Goal: Information Seeking & Learning: Check status

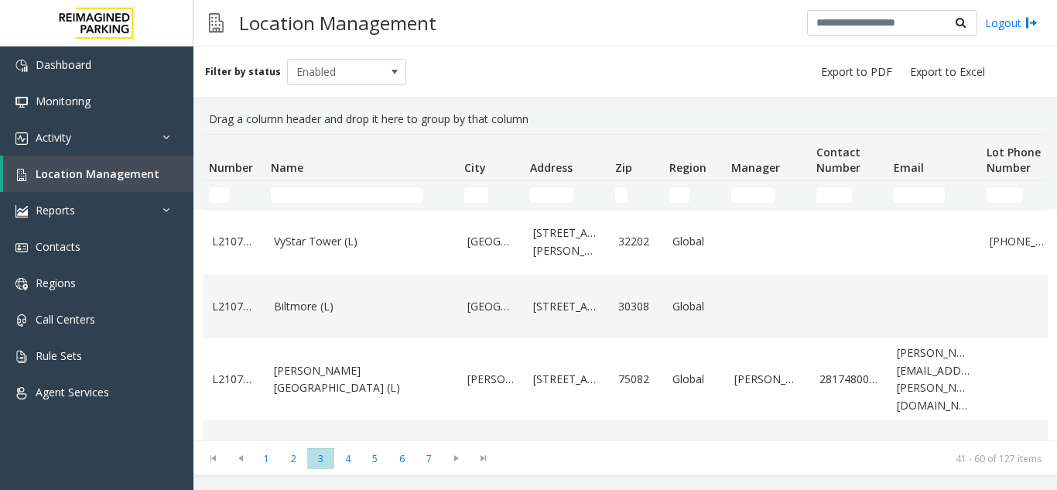
scroll to position [852, 0]
click at [299, 201] on input "Name Filter" at bounding box center [347, 194] width 152 height 15
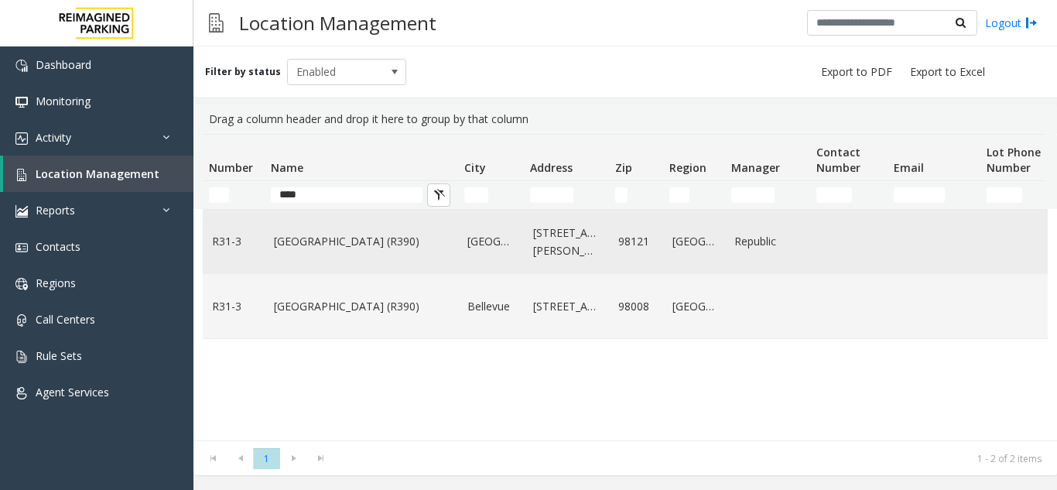
type input "****"
click at [425, 257] on td "Bell Street Garage (R390)" at bounding box center [362, 242] width 194 height 64
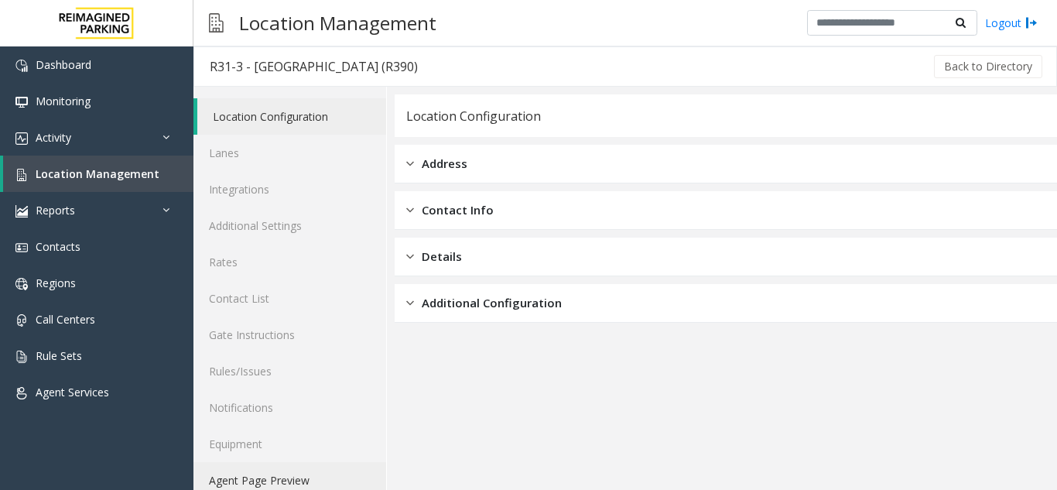
click at [324, 468] on link "Agent Page Preview" at bounding box center [290, 480] width 193 height 36
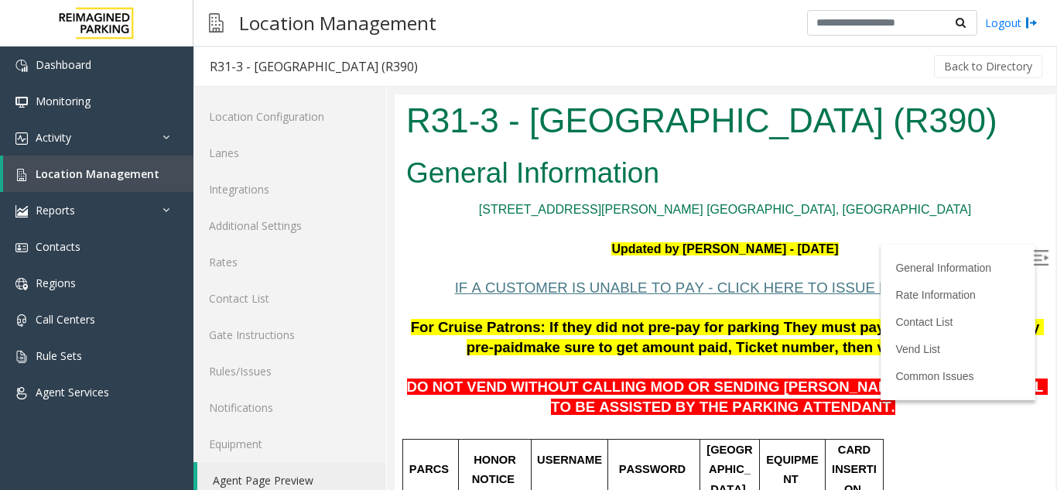
click at [1033, 257] on img at bounding box center [1040, 257] width 15 height 15
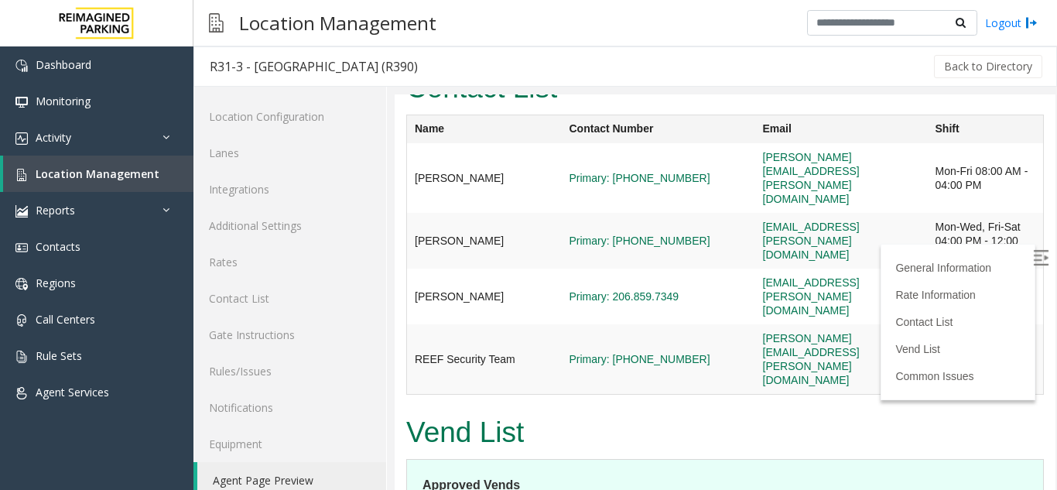
scroll to position [3948, 0]
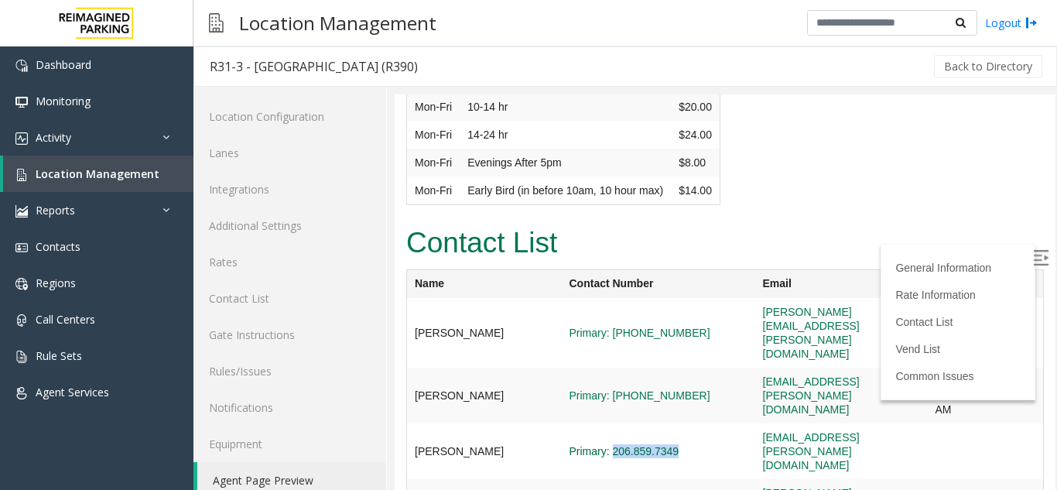
drag, startPoint x: 656, startPoint y: 346, endPoint x: 582, endPoint y: 347, distance: 73.5
click at [582, 444] on span "Primary: 206.859.7349" at bounding box center [659, 451] width 178 height 14
click at [730, 223] on h2 "Contact List" at bounding box center [725, 243] width 638 height 40
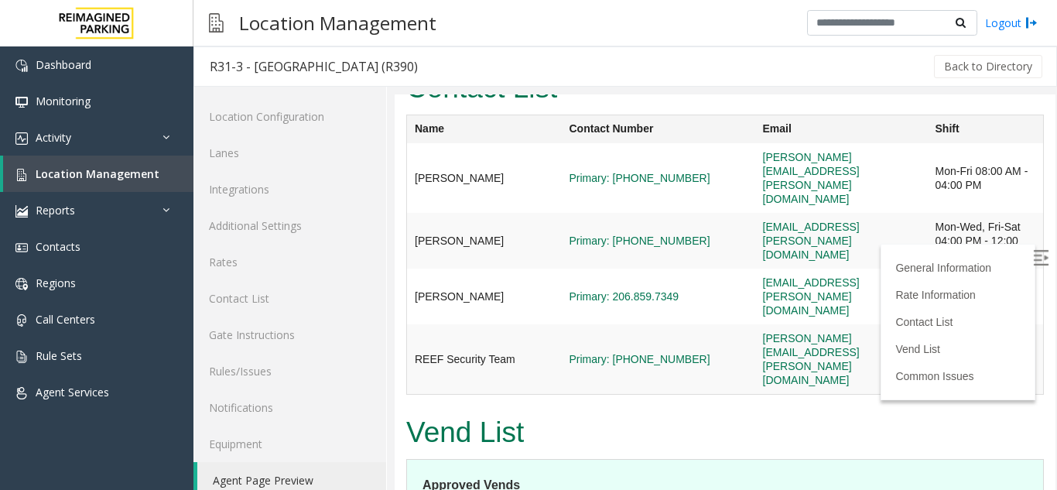
scroll to position [4025, 0]
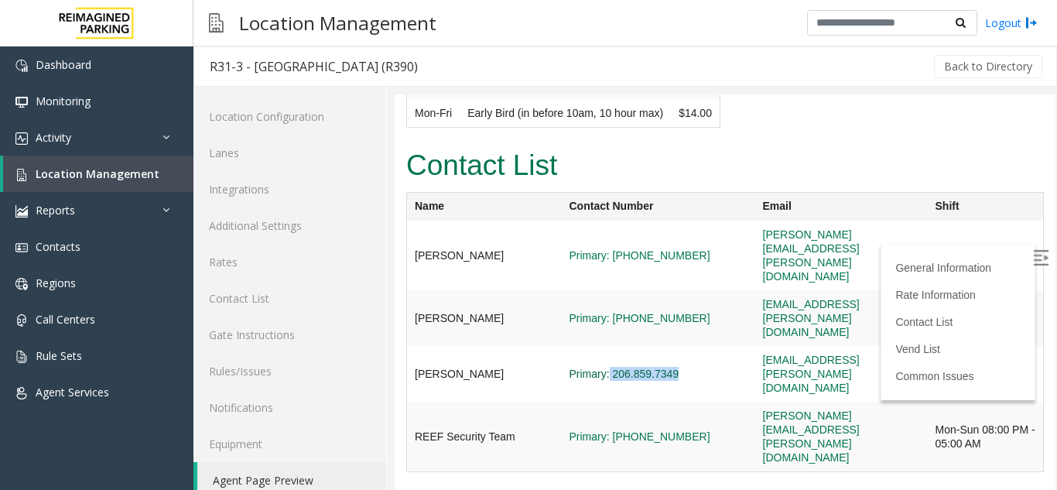
drag, startPoint x: 653, startPoint y: 263, endPoint x: 580, endPoint y: 265, distance: 72.8
click at [580, 367] on span "Primary: 206.859.7349" at bounding box center [659, 374] width 178 height 14
copy link "206.859.7349"
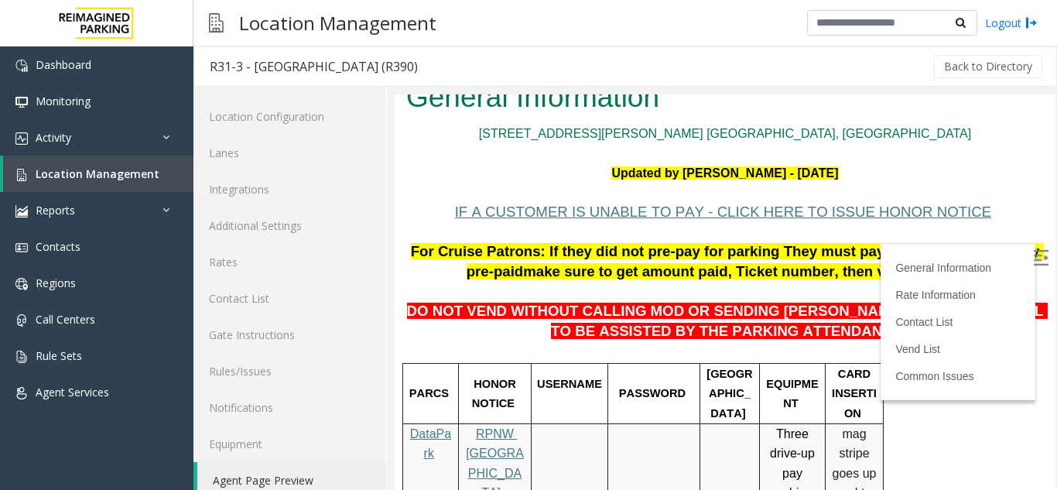
scroll to position [0, 0]
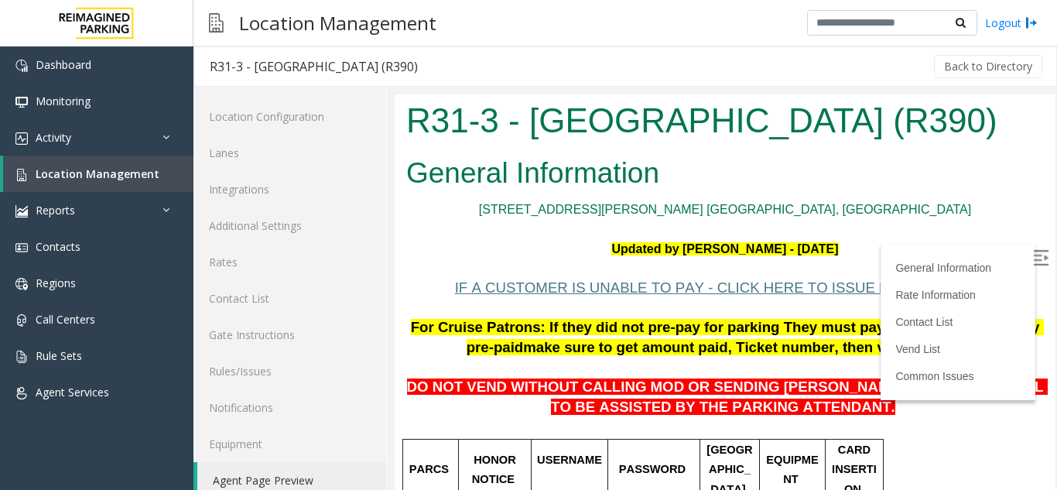
drag, startPoint x: 1039, startPoint y: 331, endPoint x: 1451, endPoint y: 186, distance: 437.3
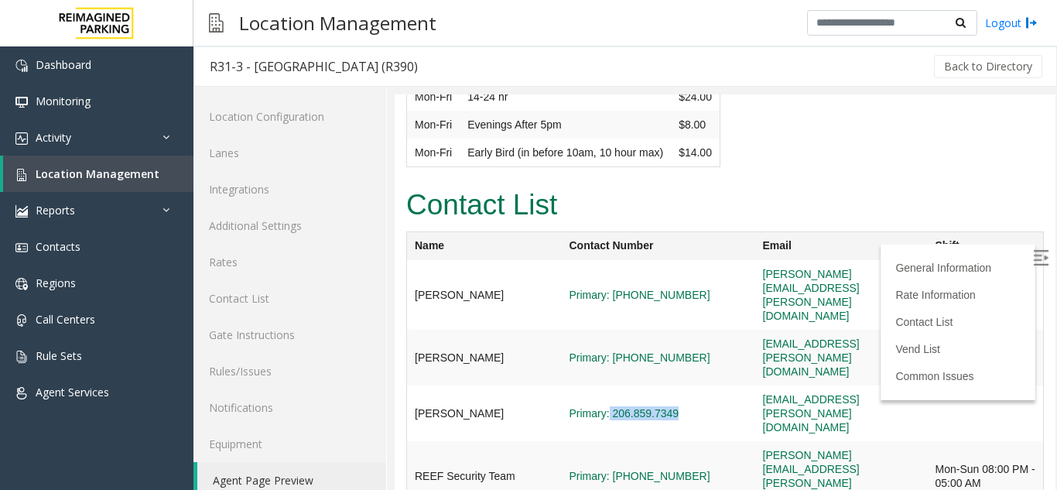
scroll to position [4027, 0]
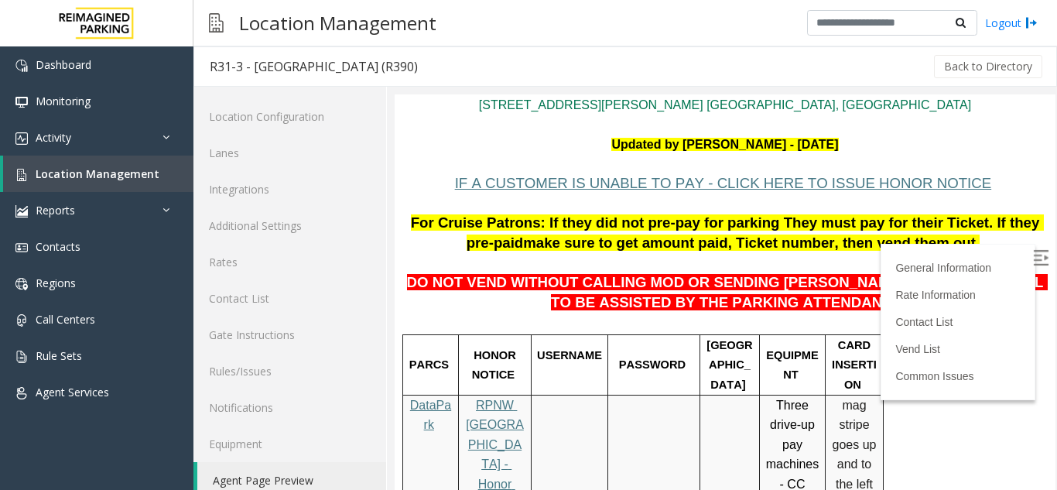
scroll to position [0, 0]
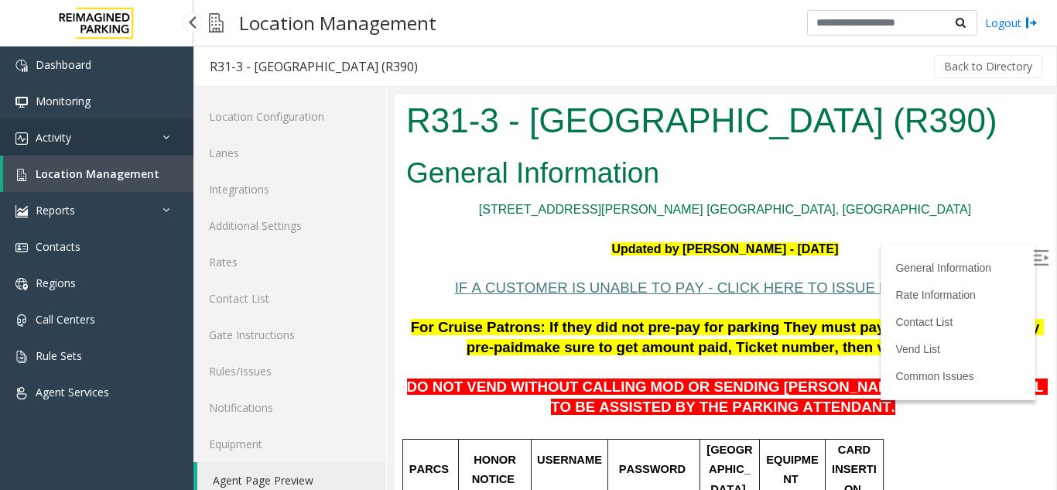
drag, startPoint x: 0, startPoint y: 0, endPoint x: 73, endPoint y: 146, distance: 163.4
click at [73, 146] on link "Activity" at bounding box center [97, 137] width 194 height 36
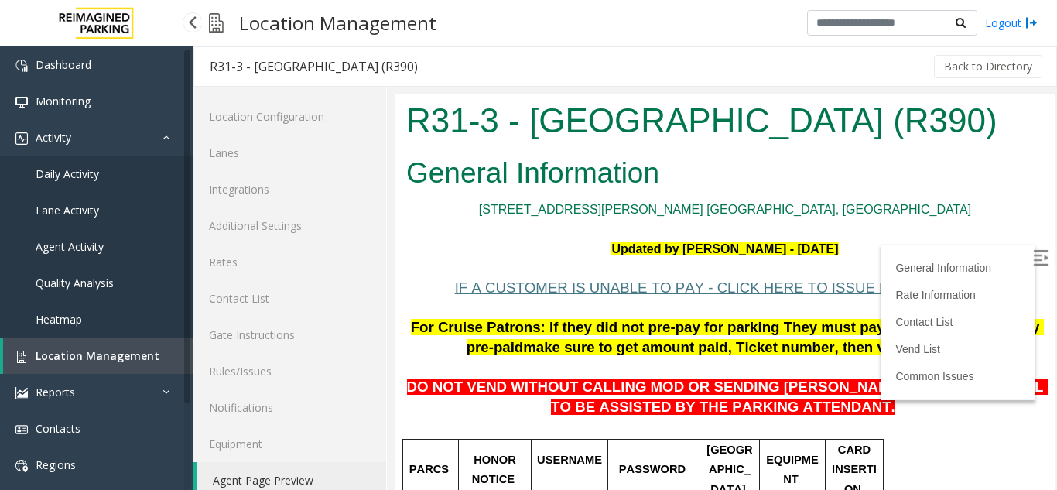
click at [82, 250] on span "Agent Activity" at bounding box center [70, 246] width 68 height 15
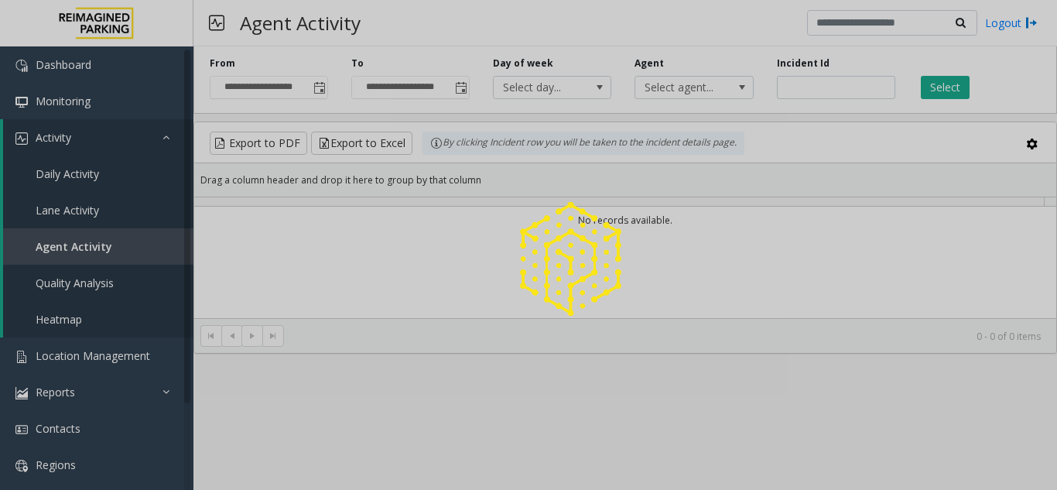
click at [793, 88] on div at bounding box center [528, 245] width 1057 height 490
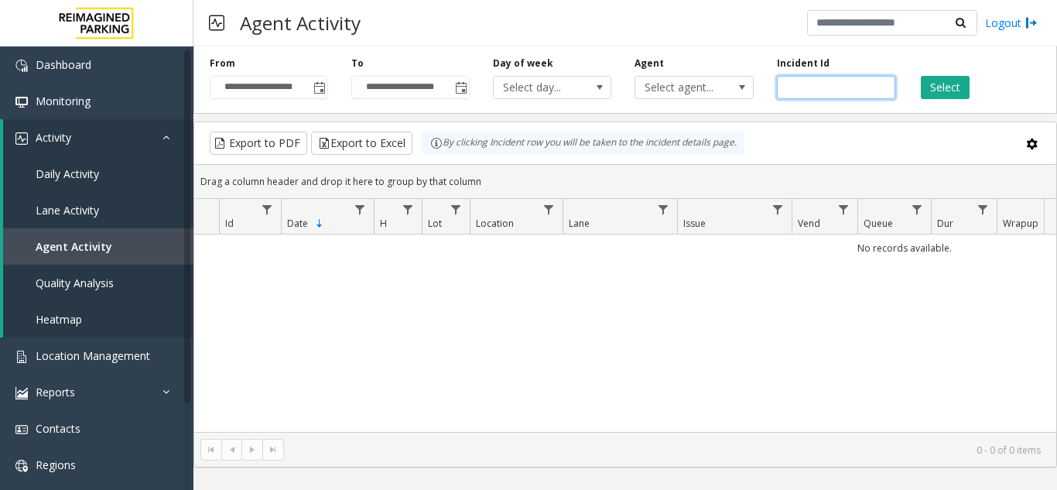
click at [798, 90] on input "number" at bounding box center [836, 87] width 118 height 23
paste input "*******"
type input "*******"
click at [934, 85] on button "Select" at bounding box center [945, 87] width 49 height 23
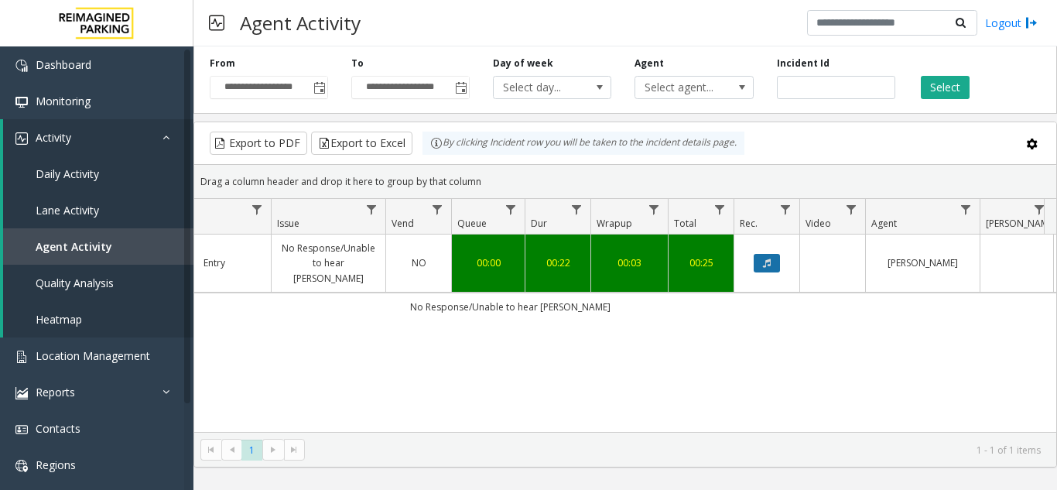
click at [765, 259] on icon "Data table" at bounding box center [767, 263] width 8 height 9
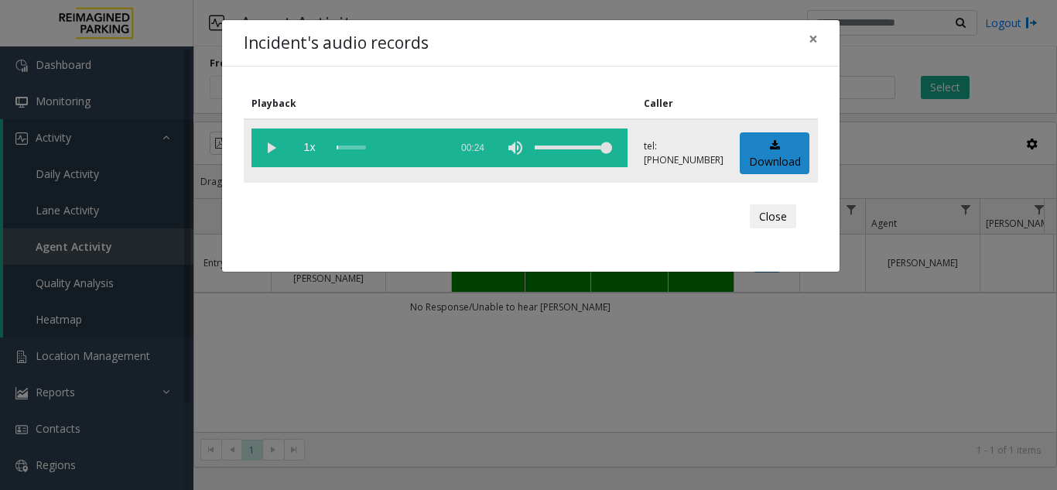
click at [275, 147] on vg-play-pause at bounding box center [271, 148] width 39 height 39
click at [269, 149] on vg-play-pause at bounding box center [271, 148] width 39 height 39
drag, startPoint x: 399, startPoint y: 146, endPoint x: 226, endPoint y: 122, distance: 174.2
click at [226, 122] on div "Playback Caller 1x 00:24 tel:[PHONE_NUMBER] Download Close" at bounding box center [531, 169] width 618 height 205
click at [814, 44] on span "×" at bounding box center [813, 39] width 9 height 22
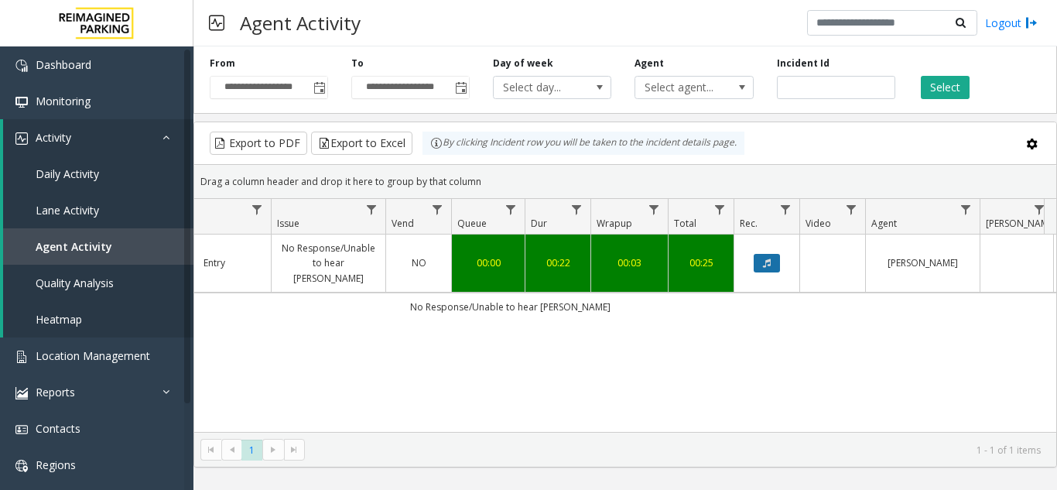
click at [772, 254] on button "Data table" at bounding box center [767, 263] width 26 height 19
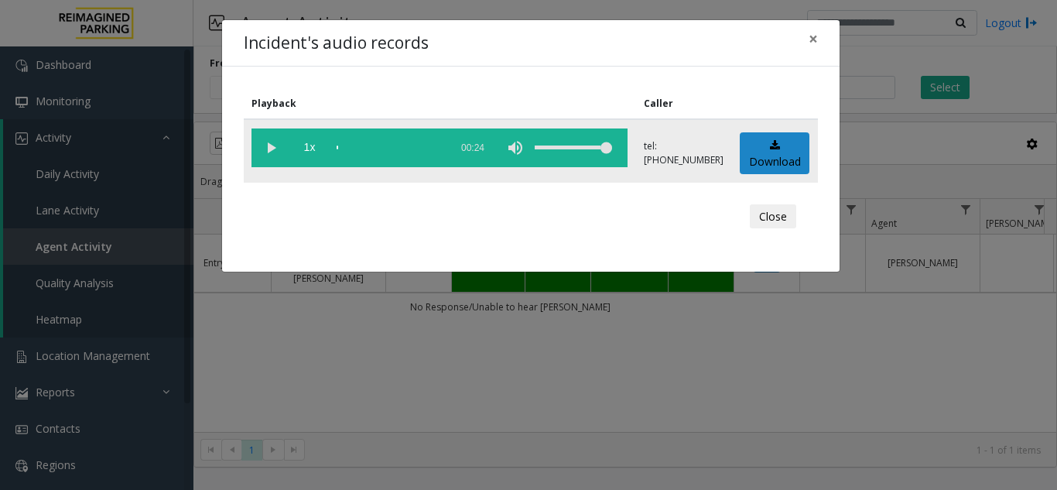
click at [279, 148] on vg-play-pause at bounding box center [271, 148] width 39 height 39
click at [821, 39] on button "×" at bounding box center [813, 39] width 31 height 38
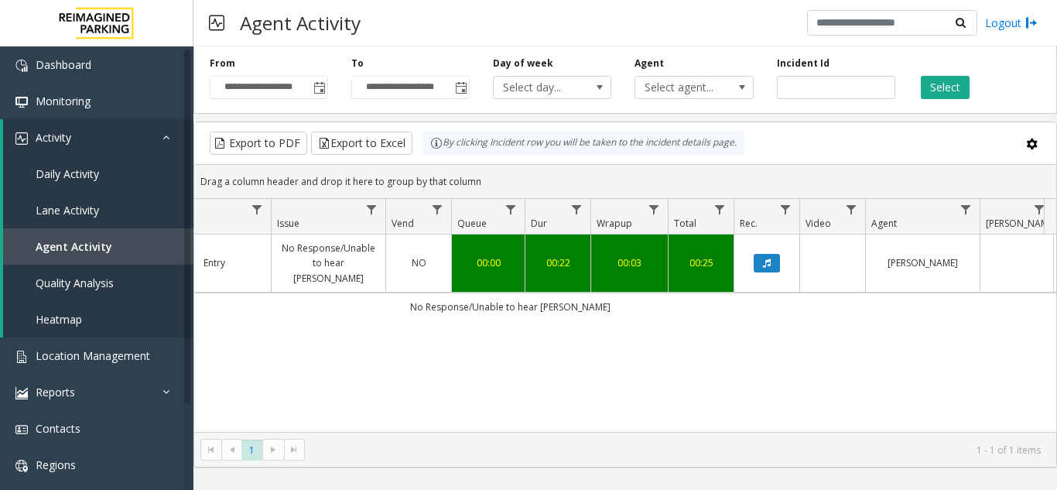
click at [766, 271] on td "Data table" at bounding box center [767, 264] width 66 height 58
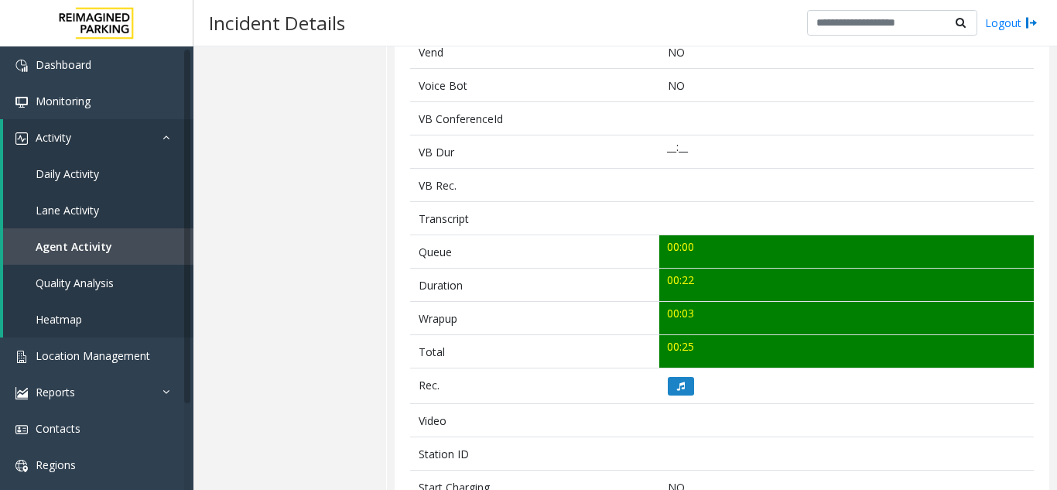
scroll to position [387, 0]
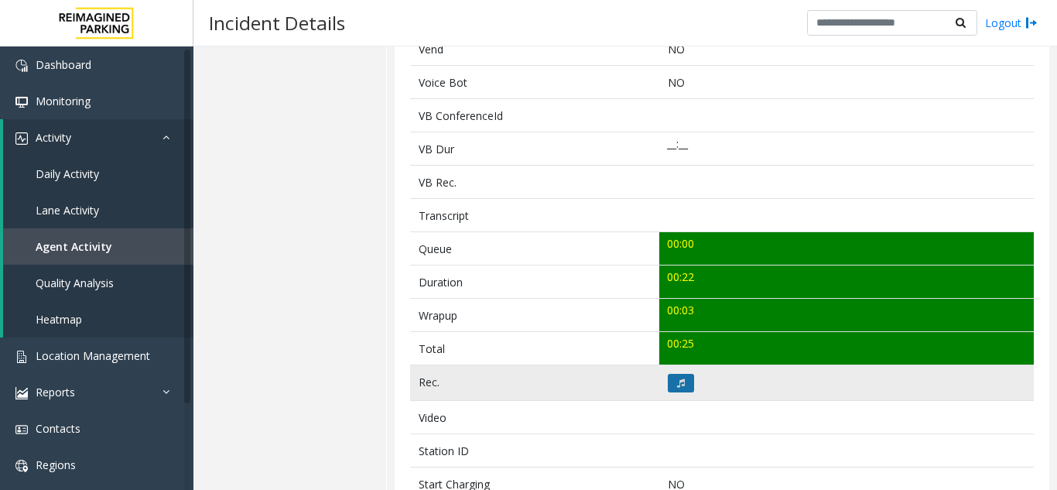
click at [679, 384] on icon at bounding box center [681, 383] width 8 height 9
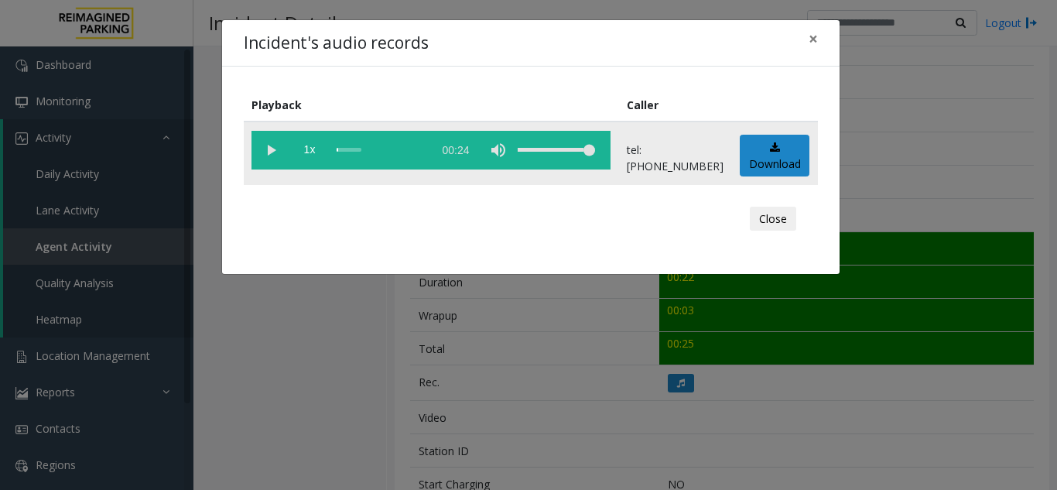
click at [269, 151] on vg-play-pause at bounding box center [271, 150] width 39 height 39
click at [812, 43] on span "×" at bounding box center [813, 39] width 9 height 22
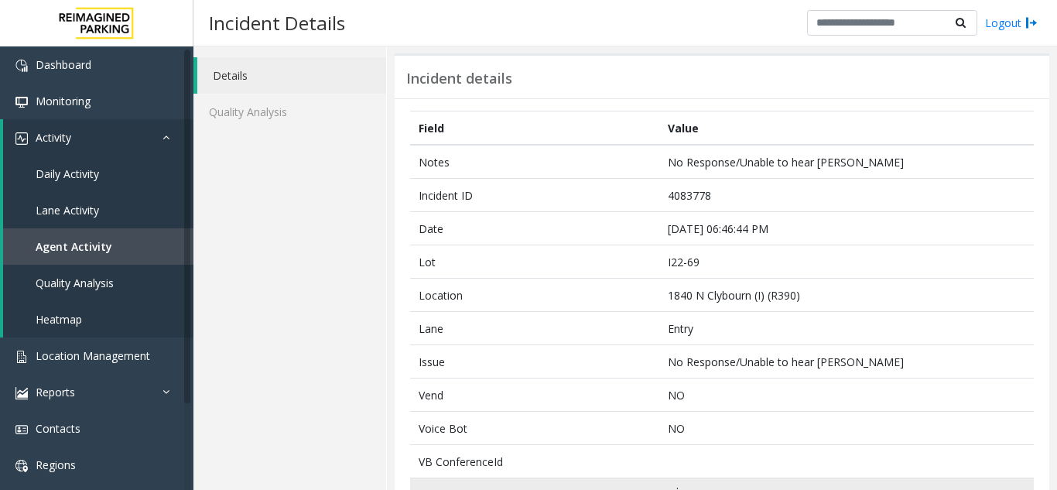
scroll to position [0, 0]
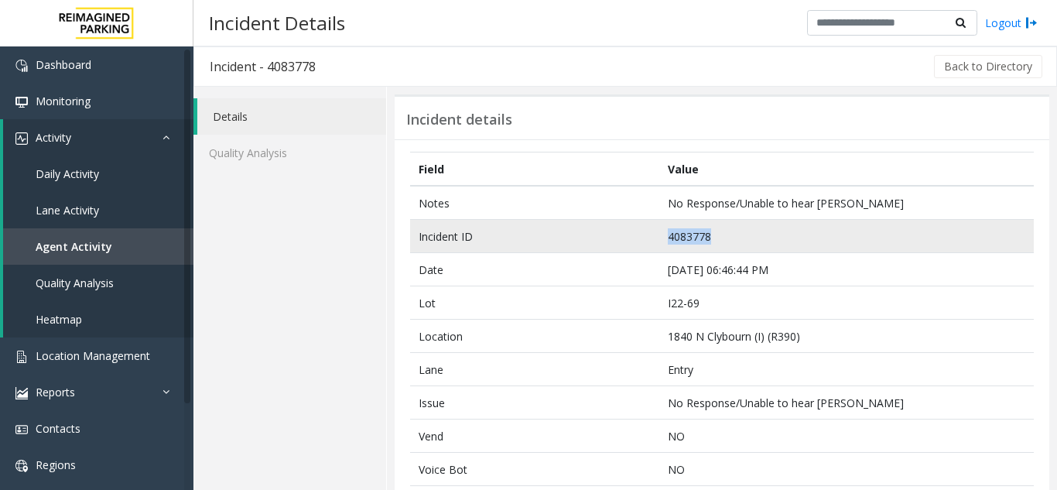
drag, startPoint x: 728, startPoint y: 238, endPoint x: 660, endPoint y: 240, distance: 67.4
click at [660, 240] on td "4083778" at bounding box center [847, 236] width 375 height 33
copy td "4083778"
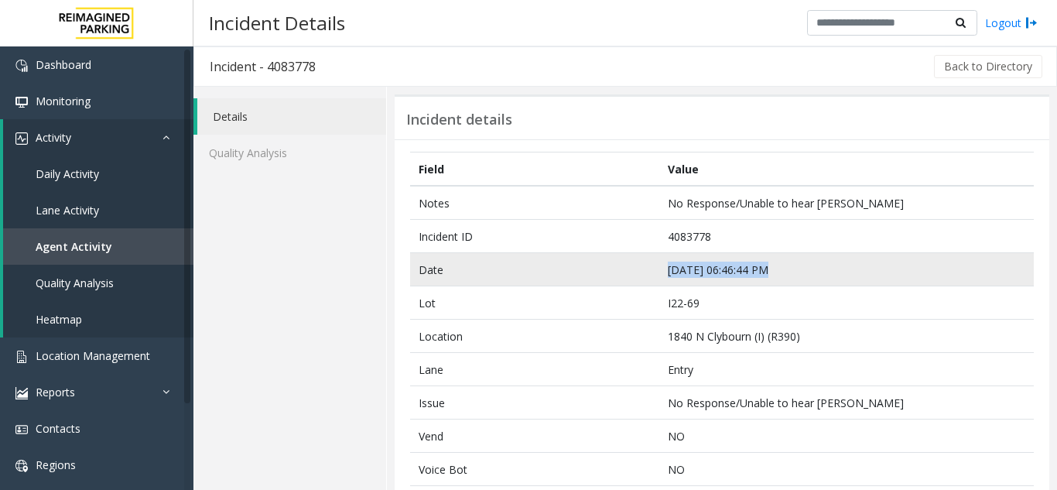
drag, startPoint x: 718, startPoint y: 265, endPoint x: 657, endPoint y: 266, distance: 61.2
click at [660, 266] on td "[DATE] 06:46:44 PM" at bounding box center [847, 269] width 375 height 33
copy td "[DATE] 06:46:44 PM"
click at [800, 275] on td "[DATE] 06:46:44 PM" at bounding box center [847, 269] width 375 height 33
drag, startPoint x: 797, startPoint y: 271, endPoint x: 650, endPoint y: 262, distance: 146.6
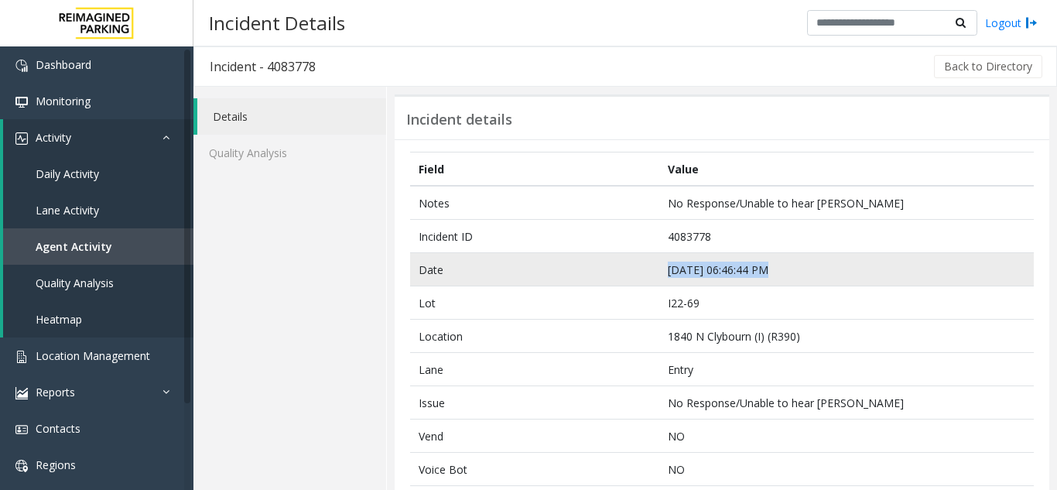
click at [650, 262] on tr "Date [DATE] 06:46:44 PM" at bounding box center [722, 269] width 624 height 33
copy tr "[DATE] 06:46:44 PM"
